Goal: Check status: Check status

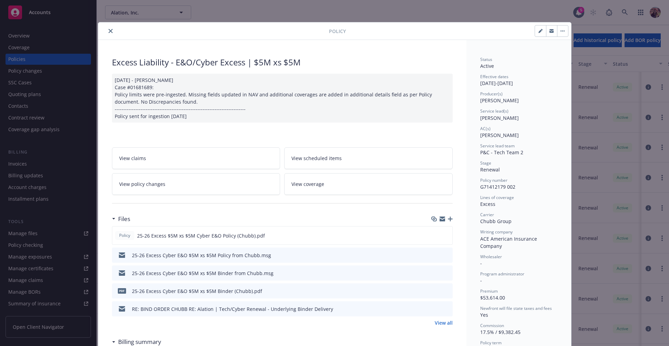
click at [189, 178] on link "View policy changes" at bounding box center [196, 184] width 169 height 22
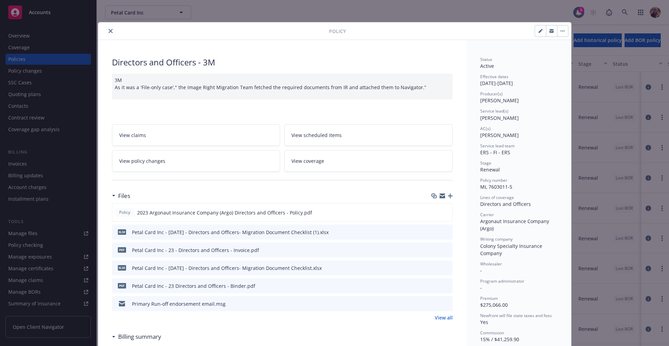
click at [171, 161] on link "View policy changes" at bounding box center [196, 161] width 169 height 22
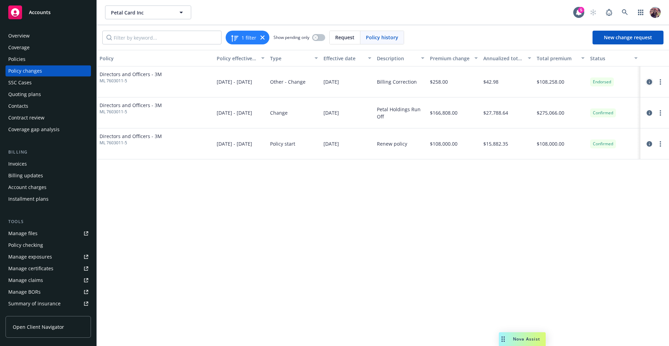
click at [648, 83] on icon "circleInformation" at bounding box center [650, 82] width 6 height 6
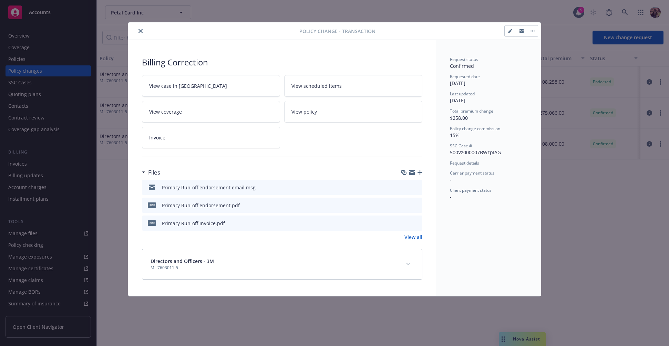
click at [532, 30] on icon "button" at bounding box center [533, 30] width 4 height 1
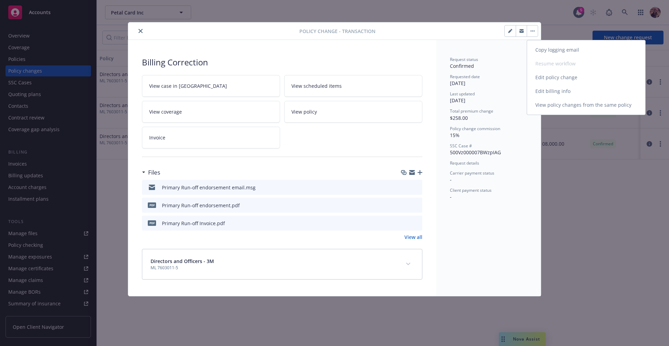
click at [564, 89] on link "Edit billing info" at bounding box center [586, 91] width 118 height 14
select select "VA"
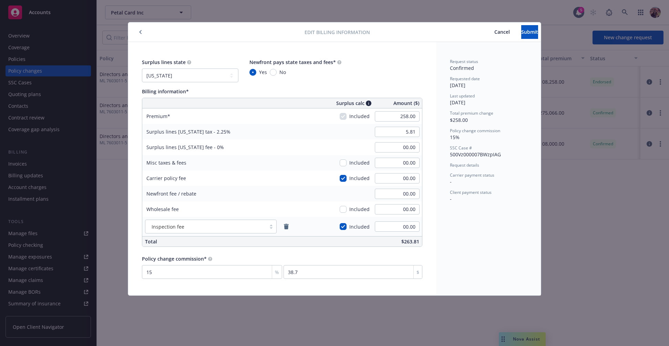
click at [495, 34] on span "Cancel" at bounding box center [503, 32] width 16 height 7
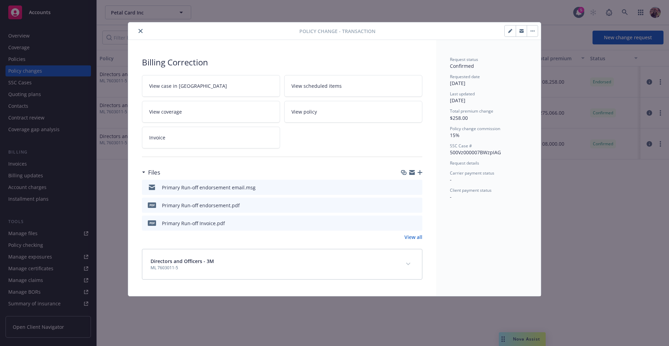
click at [138, 30] on button "close" at bounding box center [141, 31] width 8 height 8
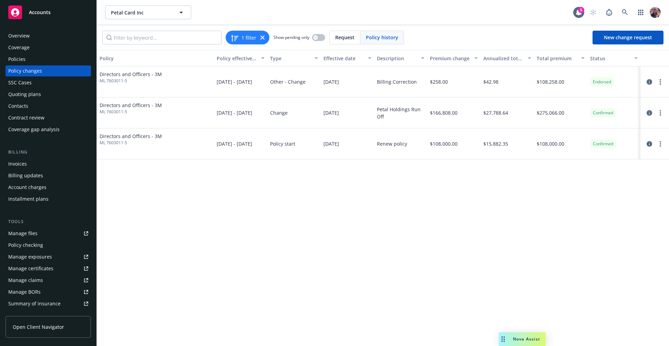
click at [160, 292] on div "Policy Policy effective dates Type Effective date Description Premium change An…" at bounding box center [383, 198] width 573 height 296
